Goal: Task Accomplishment & Management: Complete application form

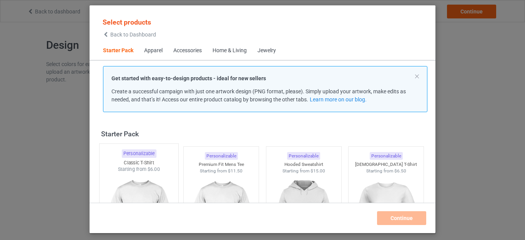
click at [132, 180] on img at bounding box center [139, 218] width 72 height 90
click at [205, 177] on img at bounding box center [221, 218] width 72 height 90
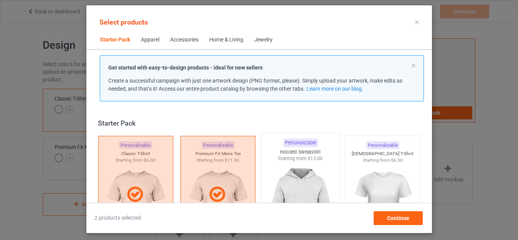
click at [276, 175] on img at bounding box center [300, 207] width 72 height 90
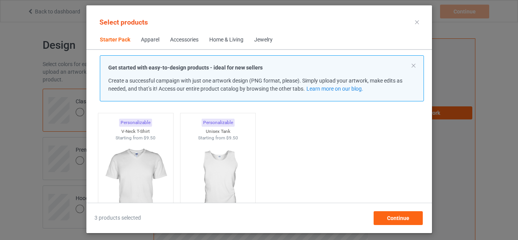
scroll to position [165, 0]
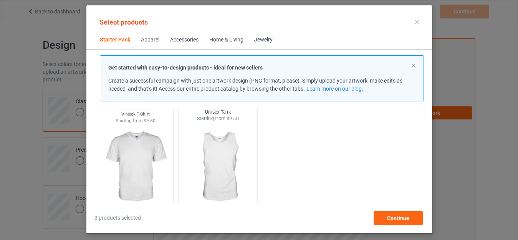
click at [210, 150] on img at bounding box center [218, 167] width 72 height 90
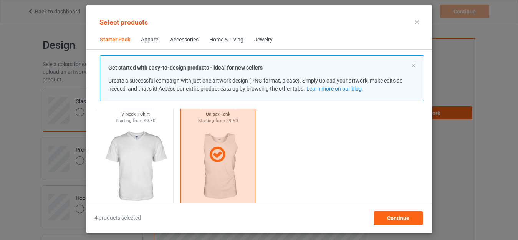
scroll to position [247, 0]
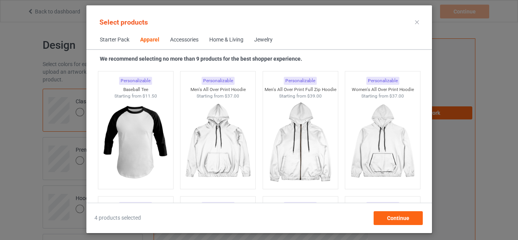
scroll to position [643, 0]
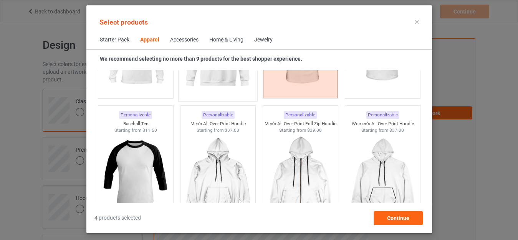
click at [202, 76] on img at bounding box center [218, 52] width 72 height 90
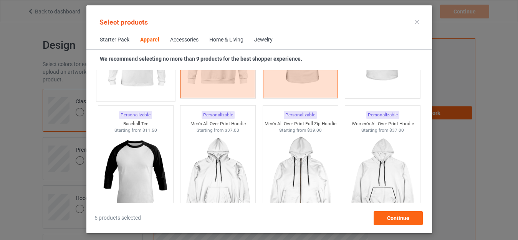
click at [158, 78] on img at bounding box center [135, 52] width 72 height 90
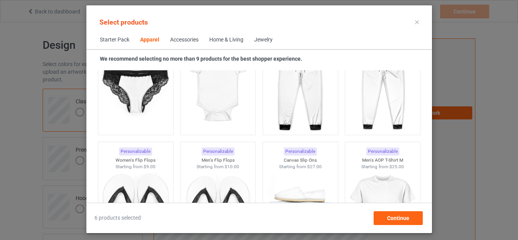
scroll to position [1222, 0]
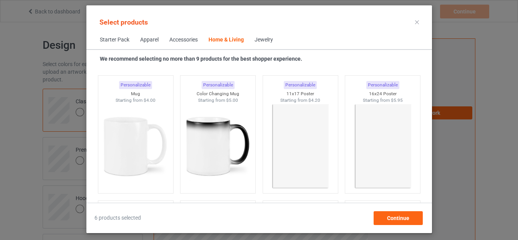
scroll to position [3773, 0]
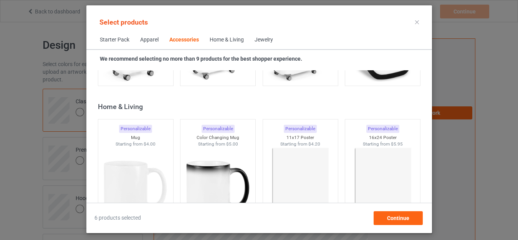
scroll to position [3425, 0]
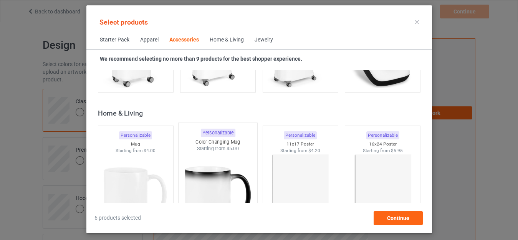
click at [186, 156] on img at bounding box center [218, 197] width 72 height 90
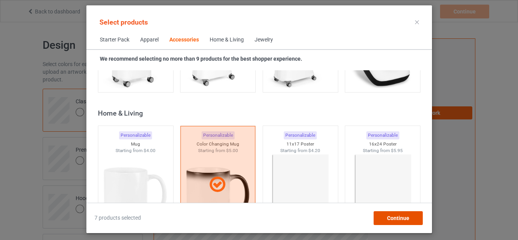
click at [393, 219] on span "Continue" at bounding box center [398, 218] width 22 height 6
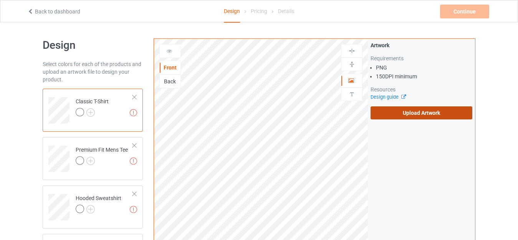
click at [419, 115] on label "Upload Artwork" at bounding box center [422, 112] width 102 height 13
click at [0, 0] on input "Upload Artwork" at bounding box center [0, 0] width 0 height 0
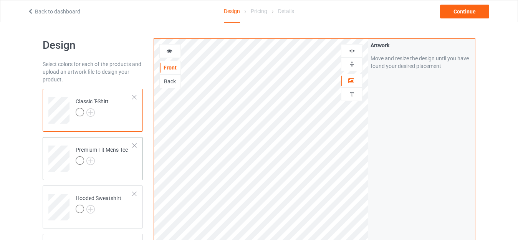
click at [129, 162] on td "Premium Fit Mens Tee" at bounding box center [104, 156] width 66 height 32
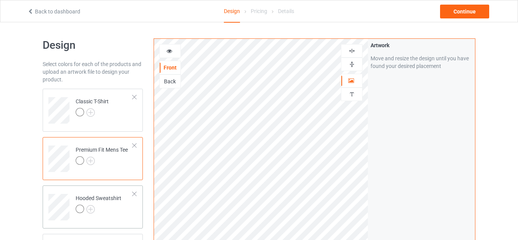
click at [129, 209] on td "Hooded Sweatshirt" at bounding box center [104, 205] width 66 height 32
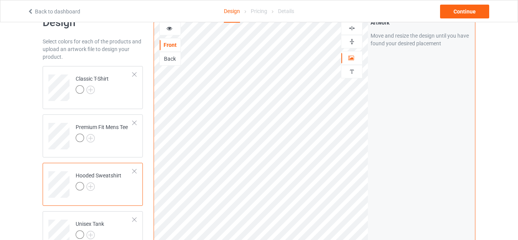
scroll to position [23, 0]
click at [109, 100] on td "Classic T-Shirt" at bounding box center [104, 84] width 66 height 32
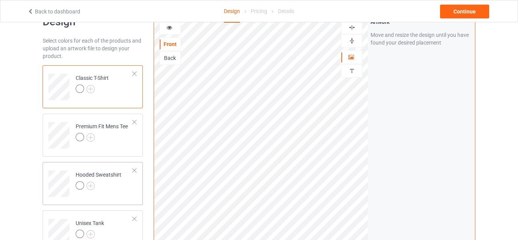
click at [128, 181] on td "Hooded Sweatshirt" at bounding box center [104, 181] width 66 height 32
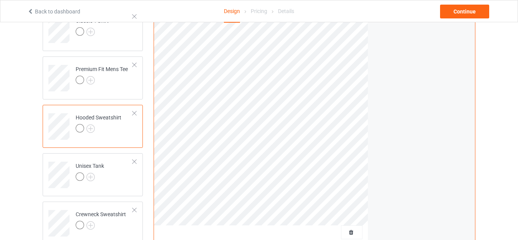
scroll to position [84, 0]
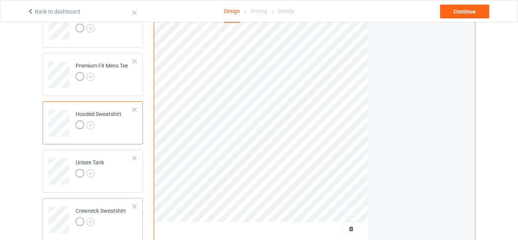
click at [128, 225] on td "Crewneck Sweatshirt" at bounding box center [104, 217] width 66 height 32
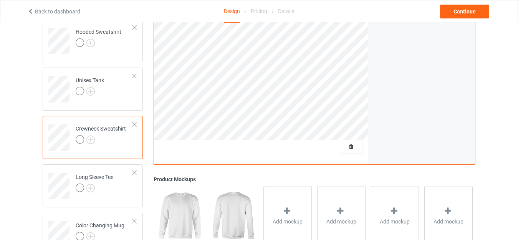
scroll to position [169, 0]
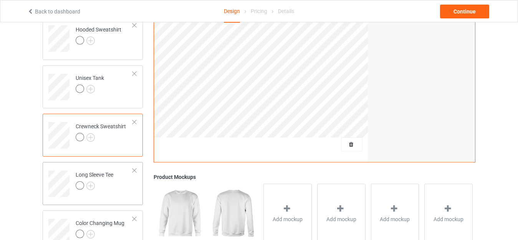
click at [123, 192] on td "Long Sleeve Tee" at bounding box center [104, 181] width 66 height 32
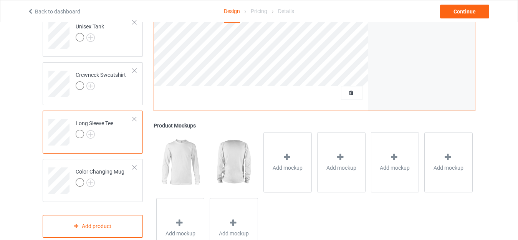
scroll to position [227, 0]
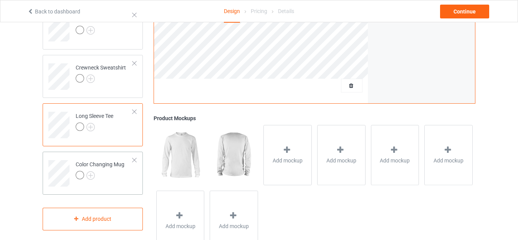
click at [119, 179] on div at bounding box center [100, 176] width 49 height 11
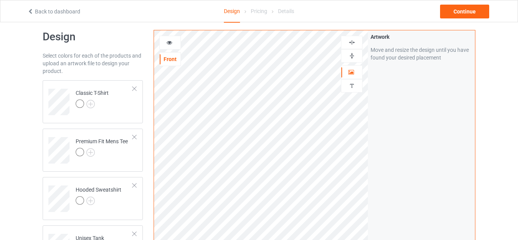
scroll to position [4, 0]
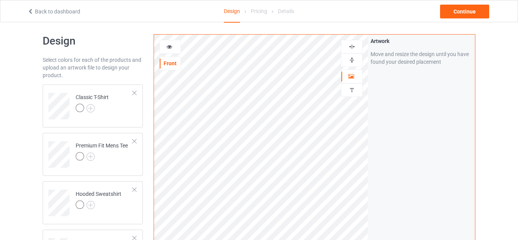
click at [171, 45] on icon at bounding box center [169, 45] width 7 height 5
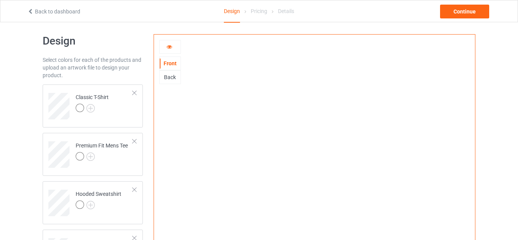
click at [171, 75] on div "Back" at bounding box center [170, 77] width 21 height 8
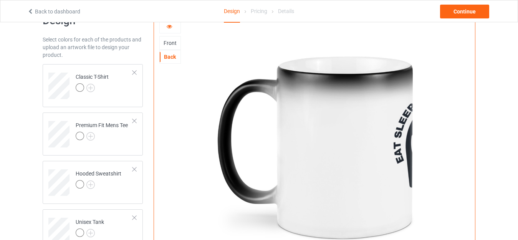
scroll to position [23, 0]
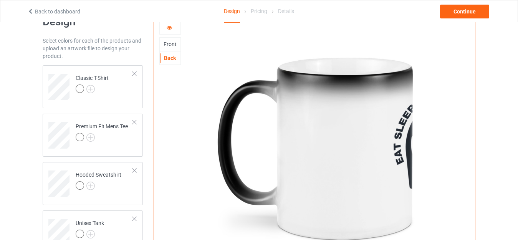
click at [159, 25] on div at bounding box center [314, 148] width 321 height 267
click at [164, 40] on div "Front" at bounding box center [170, 44] width 21 height 8
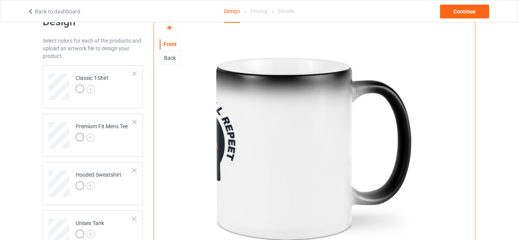
click at [166, 29] on icon at bounding box center [169, 26] width 7 height 5
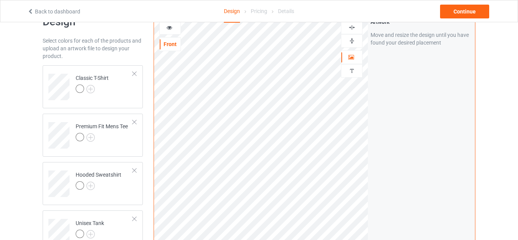
click at [172, 33] on div at bounding box center [170, 28] width 22 height 14
click at [171, 30] on div at bounding box center [170, 28] width 21 height 8
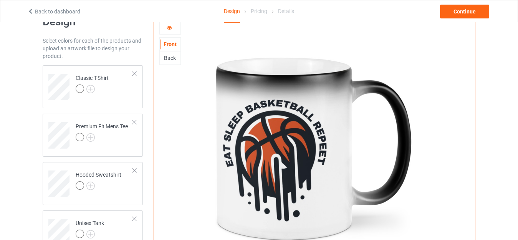
click at [171, 31] on div at bounding box center [170, 28] width 22 height 14
click at [171, 27] on icon at bounding box center [169, 26] width 7 height 5
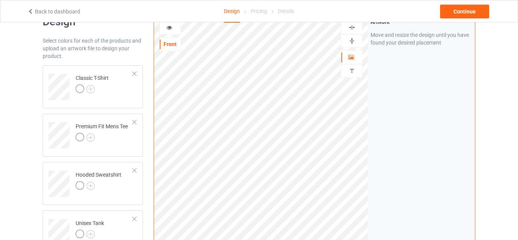
click at [376, 138] on div "Artwork Move and resize the design until you have found your desired placement" at bounding box center [421, 161] width 107 height 292
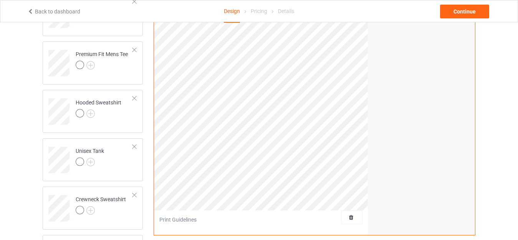
scroll to position [0, 0]
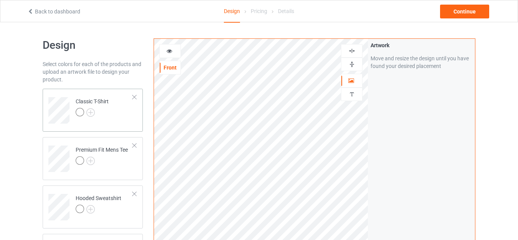
click at [102, 124] on div "Classic T-Shirt" at bounding box center [93, 110] width 100 height 43
click at [91, 113] on img at bounding box center [90, 112] width 8 height 8
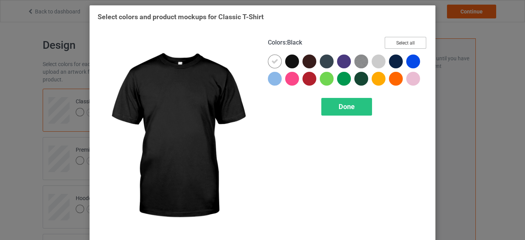
click at [398, 47] on button "Select all" at bounding box center [404, 43] width 41 height 12
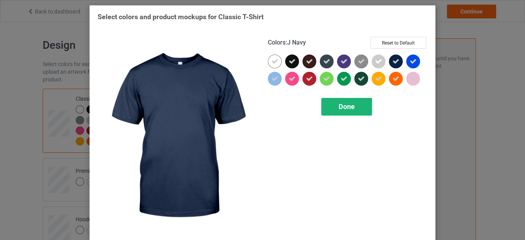
click at [351, 104] on span "Done" at bounding box center [346, 107] width 16 height 8
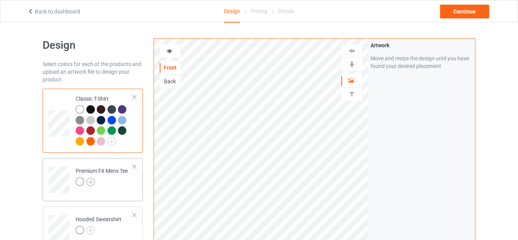
click at [89, 184] on img at bounding box center [90, 182] width 8 height 8
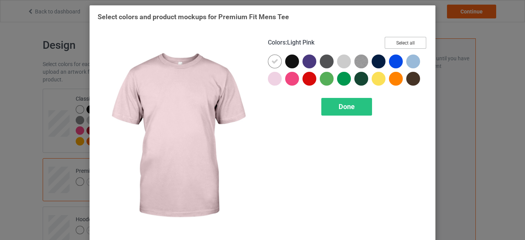
click at [396, 44] on button "Select all" at bounding box center [404, 43] width 41 height 12
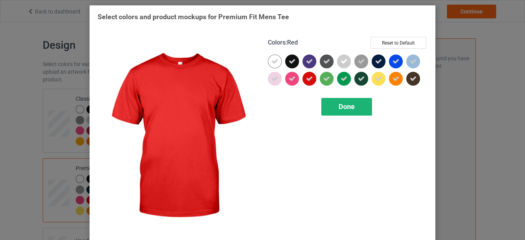
click at [333, 101] on div "Done" at bounding box center [346, 107] width 51 height 18
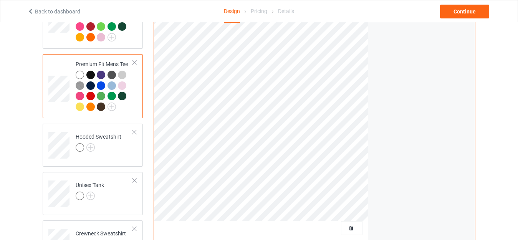
scroll to position [130, 0]
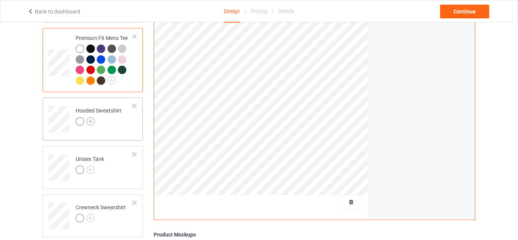
click at [92, 121] on img at bounding box center [90, 121] width 8 height 8
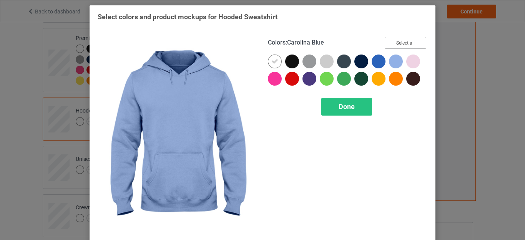
click at [397, 40] on button "Select all" at bounding box center [404, 43] width 41 height 12
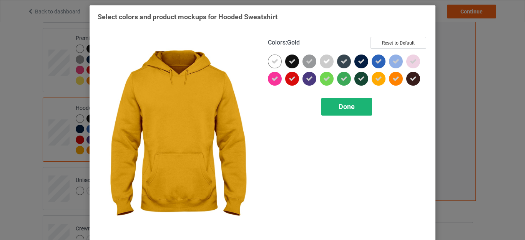
click at [350, 104] on span "Done" at bounding box center [346, 107] width 16 height 8
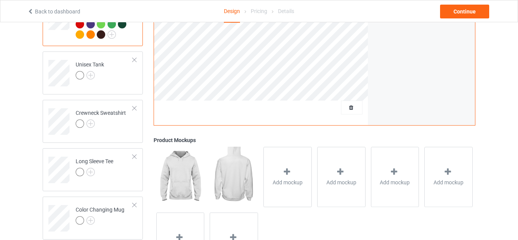
scroll to position [251, 0]
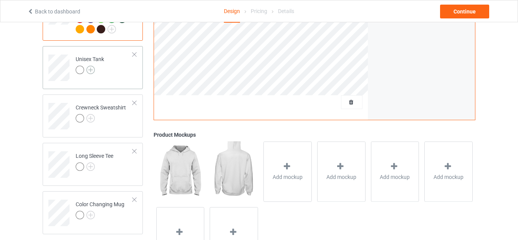
click at [89, 72] on img at bounding box center [90, 70] width 8 height 8
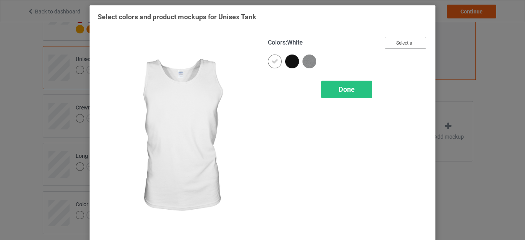
click at [398, 45] on button "Select all" at bounding box center [404, 43] width 41 height 12
click at [353, 98] on div "Done" at bounding box center [346, 90] width 51 height 18
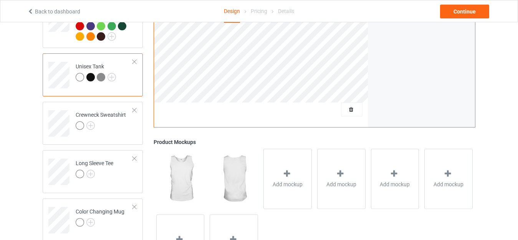
scroll to position [274, 0]
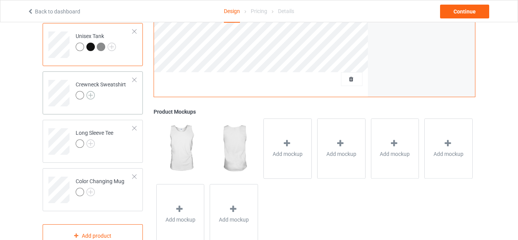
click at [91, 99] on img at bounding box center [90, 95] width 8 height 8
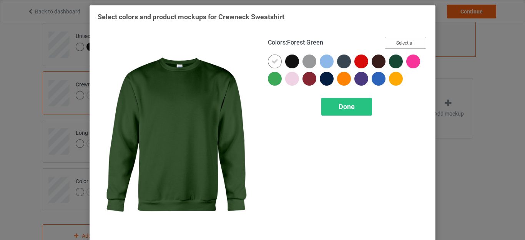
click at [399, 45] on button "Select all" at bounding box center [404, 43] width 41 height 12
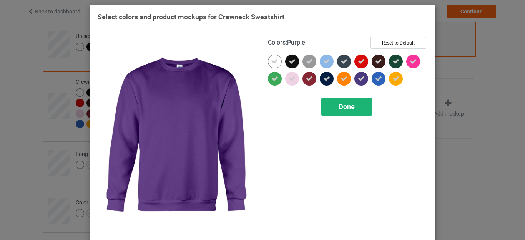
click at [344, 108] on span "Done" at bounding box center [346, 107] width 16 height 8
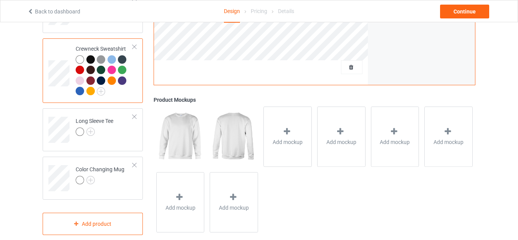
scroll to position [320, 0]
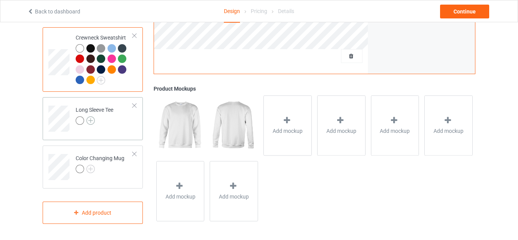
click at [91, 118] on img at bounding box center [90, 120] width 8 height 8
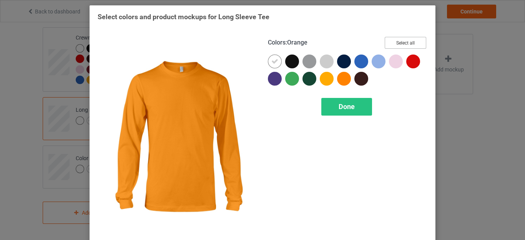
click at [408, 41] on button "Select all" at bounding box center [404, 43] width 41 height 12
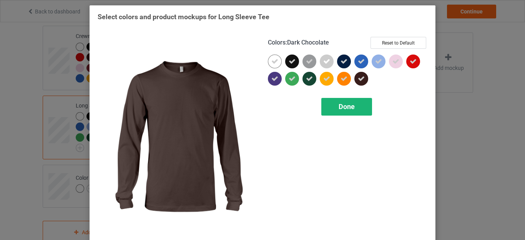
click at [344, 103] on span "Done" at bounding box center [346, 107] width 16 height 8
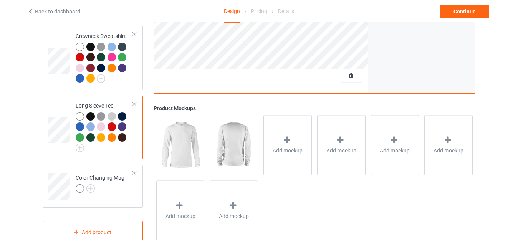
scroll to position [341, 0]
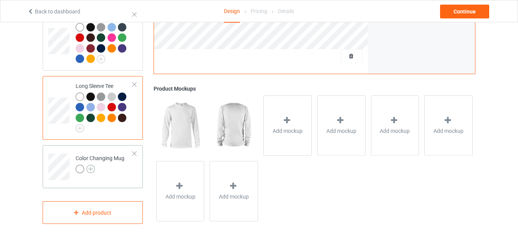
click at [91, 167] on img at bounding box center [90, 169] width 8 height 8
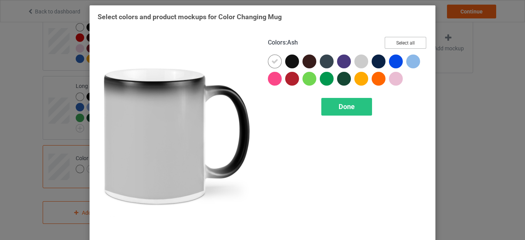
click at [394, 43] on button "Select all" at bounding box center [404, 43] width 41 height 12
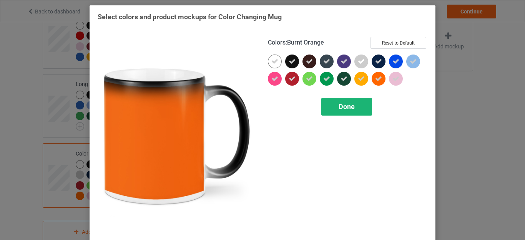
click at [338, 105] on span "Done" at bounding box center [346, 107] width 16 height 8
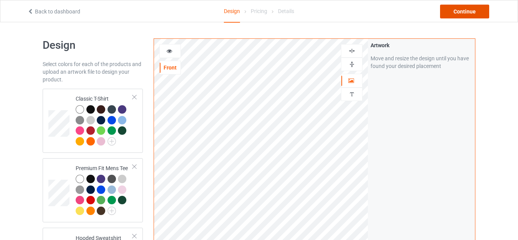
click at [476, 17] on div "Continue" at bounding box center [464, 12] width 49 height 14
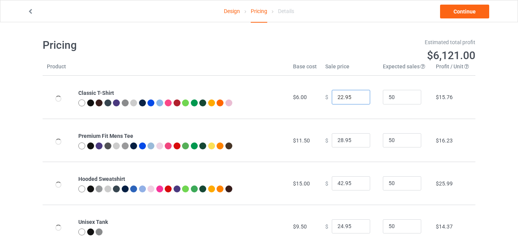
click at [338, 98] on input "22.95" at bounding box center [351, 97] width 38 height 15
type input "19.95"
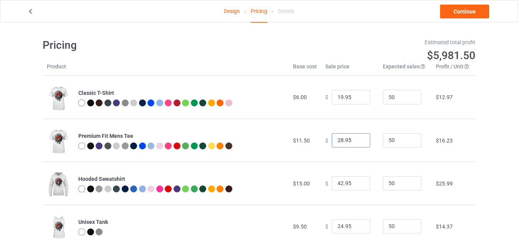
click at [338, 140] on input "28.95" at bounding box center [351, 140] width 38 height 15
click at [338, 140] on input "8.95" at bounding box center [351, 140] width 38 height 15
click at [335, 140] on input "8.95" at bounding box center [351, 140] width 38 height 15
type input "20.95"
click at [338, 183] on input "42.95" at bounding box center [351, 183] width 38 height 15
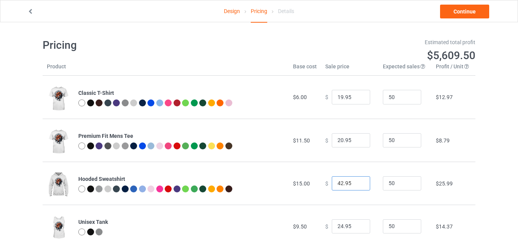
click at [338, 183] on input "42.95" at bounding box center [351, 183] width 38 height 15
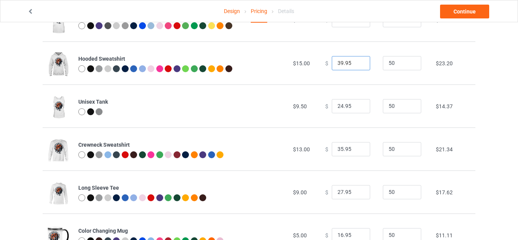
scroll to position [137, 0]
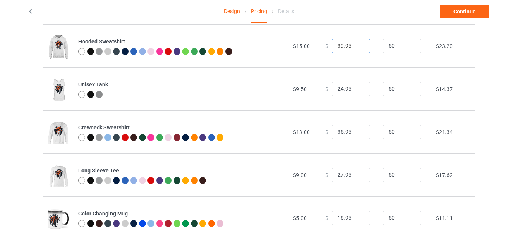
type input "39.95"
click at [338, 132] on input "35.95" at bounding box center [351, 132] width 38 height 15
type input "30.95"
click at [338, 175] on input "27.95" at bounding box center [351, 175] width 38 height 15
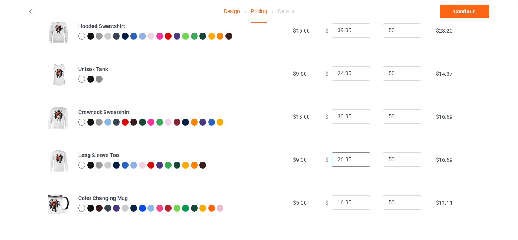
type input "26.95"
click at [338, 201] on input "16.95" at bounding box center [351, 202] width 38 height 15
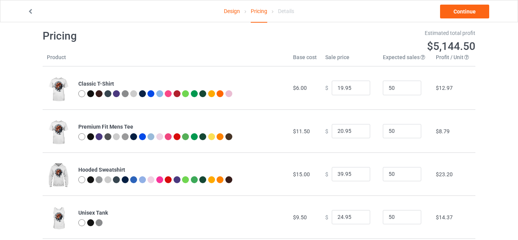
scroll to position [0, 0]
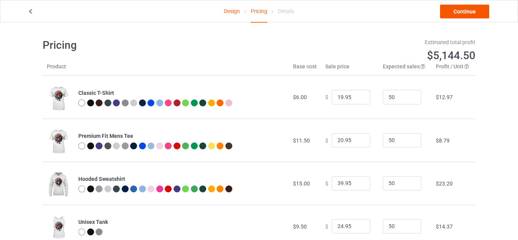
type input "15.95"
click at [476, 10] on link "Continue" at bounding box center [464, 12] width 49 height 14
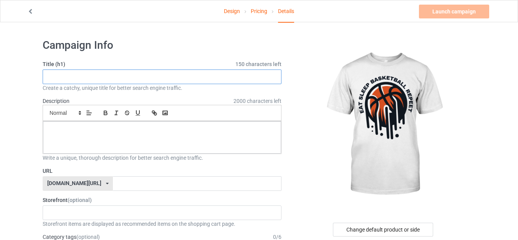
click at [114, 76] on input "text" at bounding box center [162, 77] width 239 height 15
click at [104, 81] on input "text" at bounding box center [162, 77] width 239 height 15
type input "eat sleep basketball repeat"
click at [109, 75] on input "eat sleep basketball repeat" at bounding box center [162, 77] width 239 height 15
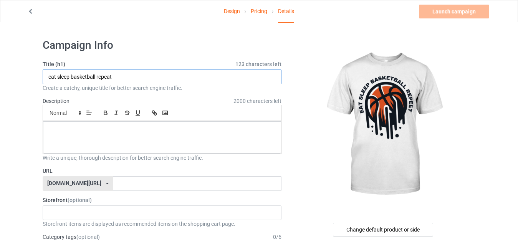
click at [109, 75] on input "eat sleep basketball repeat" at bounding box center [162, 77] width 239 height 15
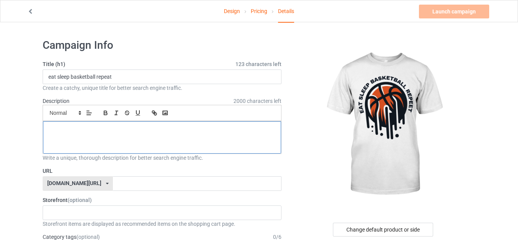
click at [88, 127] on p at bounding box center [162, 129] width 226 height 7
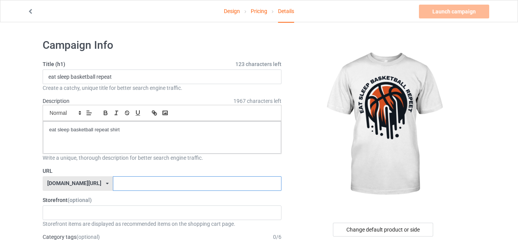
click at [113, 181] on input "text" at bounding box center [197, 183] width 168 height 15
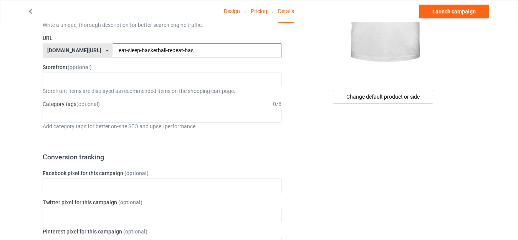
scroll to position [180, 0]
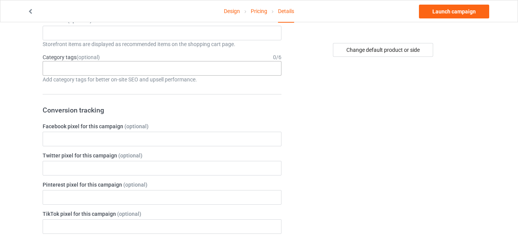
type input "eat-sleep-basketball-repeat-bas"
click at [177, 70] on div "Age > [DEMOGRAPHIC_DATA] > 1 Age > [DEMOGRAPHIC_DATA] Months > 1 Month Age > [D…" at bounding box center [162, 68] width 239 height 15
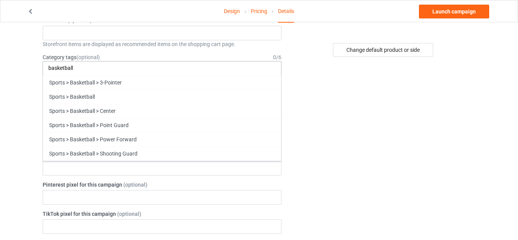
scroll to position [75, 0]
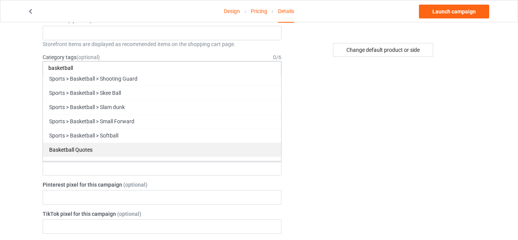
type input "basketball"
click at [234, 146] on div "Basketball Quotes" at bounding box center [162, 149] width 238 height 14
type input "basketball"
click at [124, 146] on div "Basketball Shirts" at bounding box center [162, 149] width 238 height 14
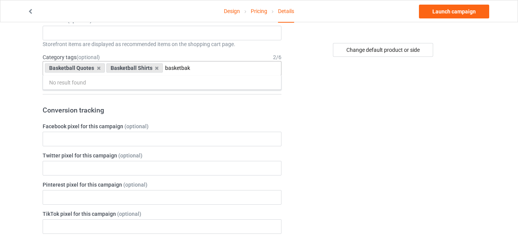
scroll to position [0, 0]
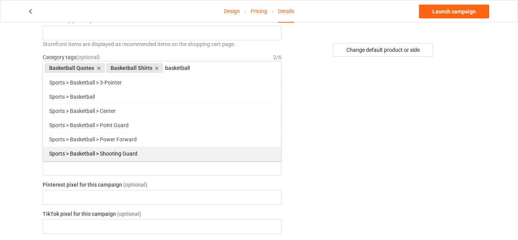
type input "basketball"
click at [160, 149] on div "Sports > Basketball > Shooting Guard" at bounding box center [162, 153] width 238 height 14
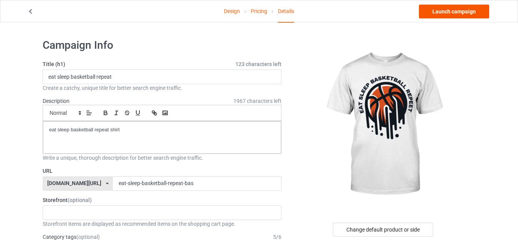
type input "ba"
click at [458, 17] on link "Launch campaign" at bounding box center [454, 12] width 70 height 14
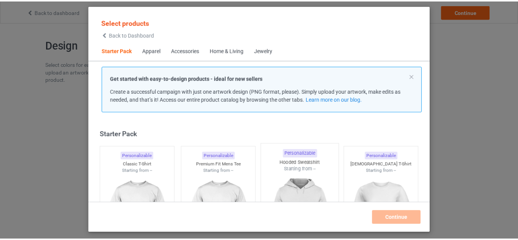
scroll to position [10, 0]
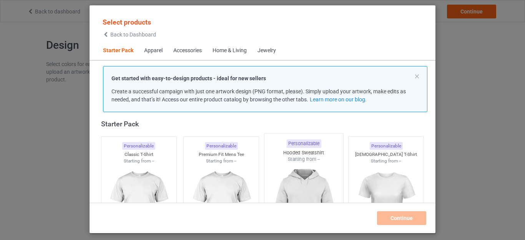
click at [134, 166] on img at bounding box center [138, 207] width 69 height 86
click at [216, 172] on img at bounding box center [221, 207] width 69 height 86
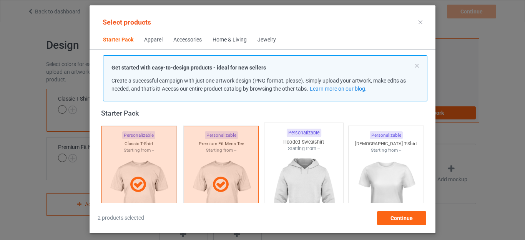
click at [305, 169] on img at bounding box center [303, 197] width 72 height 90
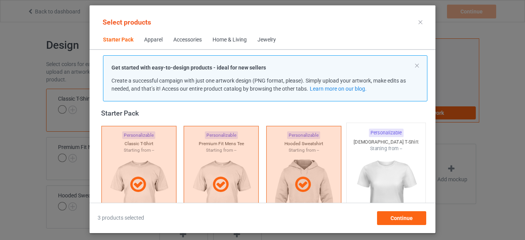
click at [376, 167] on img at bounding box center [386, 197] width 72 height 90
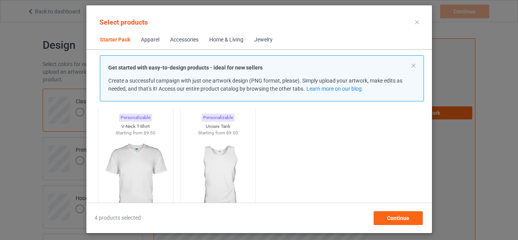
scroll to position [164, 0]
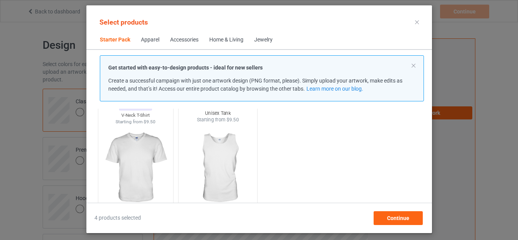
click at [229, 156] on img at bounding box center [218, 168] width 72 height 90
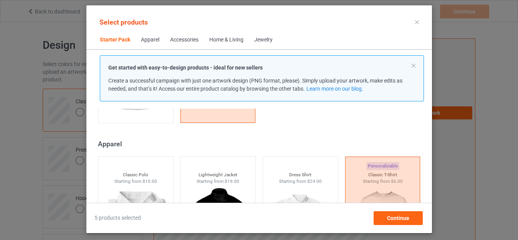
scroll to position [256, 0]
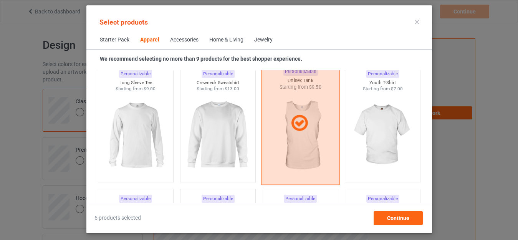
scroll to position [563, 0]
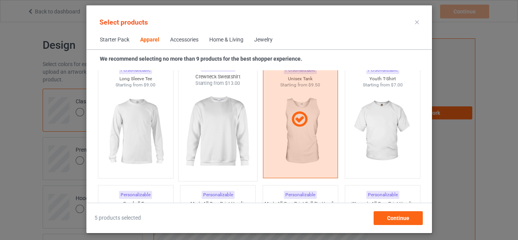
click at [193, 150] on img at bounding box center [218, 132] width 72 height 90
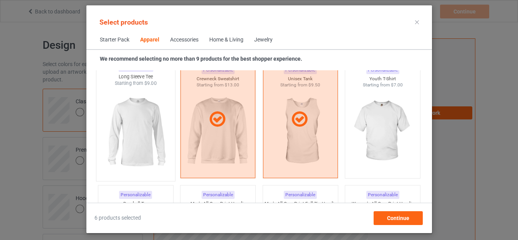
click at [139, 137] on img at bounding box center [135, 132] width 72 height 90
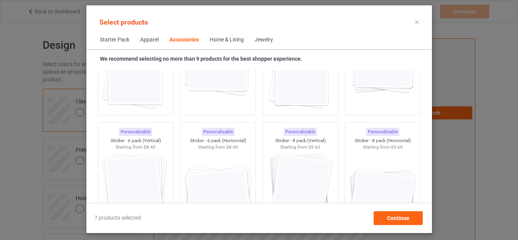
scroll to position [2821, 0]
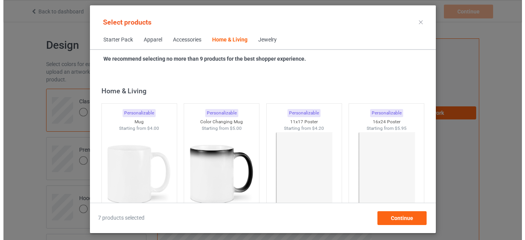
scroll to position [3497, 0]
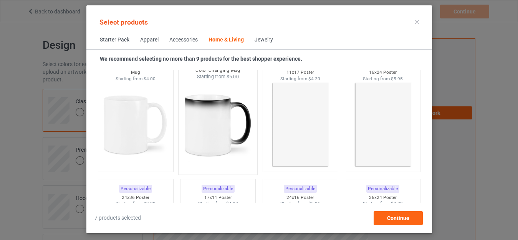
click at [233, 115] on img at bounding box center [218, 125] width 72 height 90
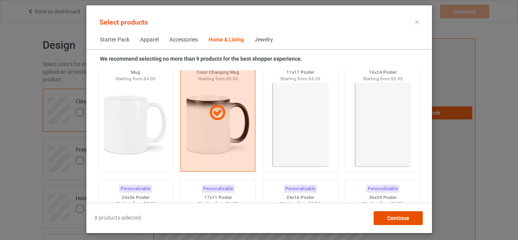
click at [391, 224] on div "Continue" at bounding box center [397, 218] width 49 height 14
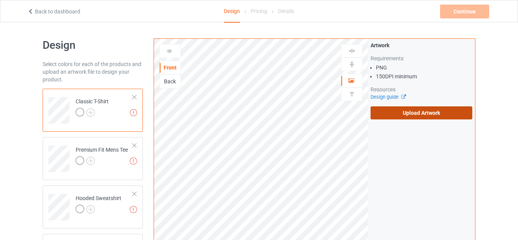
click at [395, 116] on label "Upload Artwork" at bounding box center [422, 112] width 102 height 13
click at [0, 0] on input "Upload Artwork" at bounding box center [0, 0] width 0 height 0
click at [413, 112] on label "Upload Artwork" at bounding box center [422, 112] width 102 height 13
click at [0, 0] on input "Upload Artwork" at bounding box center [0, 0] width 0 height 0
